Goal: Find specific page/section: Find specific page/section

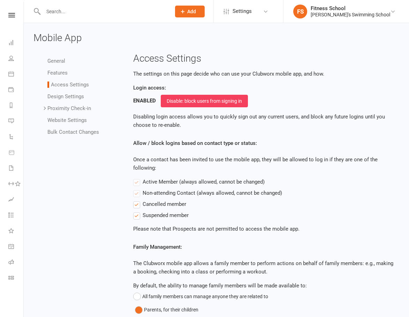
click at [14, 56] on link "People" at bounding box center [16, 59] width 16 height 16
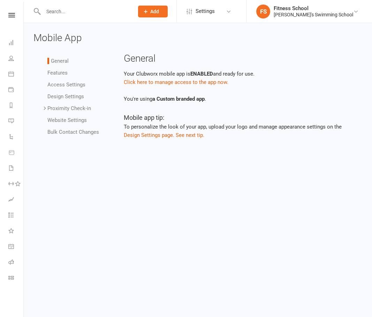
click at [9, 18] on div "Clubworx" at bounding box center [11, 24] width 23 height 23
click at [9, 15] on icon at bounding box center [11, 15] width 7 height 5
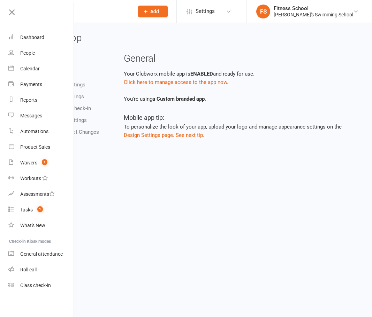
click at [193, 160] on html "Prospect Member Non-attending contact Class / event Appointment Task Membership…" at bounding box center [186, 80] width 372 height 160
click at [125, 160] on html "Prospect Member Non-attending contact Class / event Appointment Task Membership…" at bounding box center [186, 80] width 372 height 160
